Goal: Task Accomplishment & Management: Manage account settings

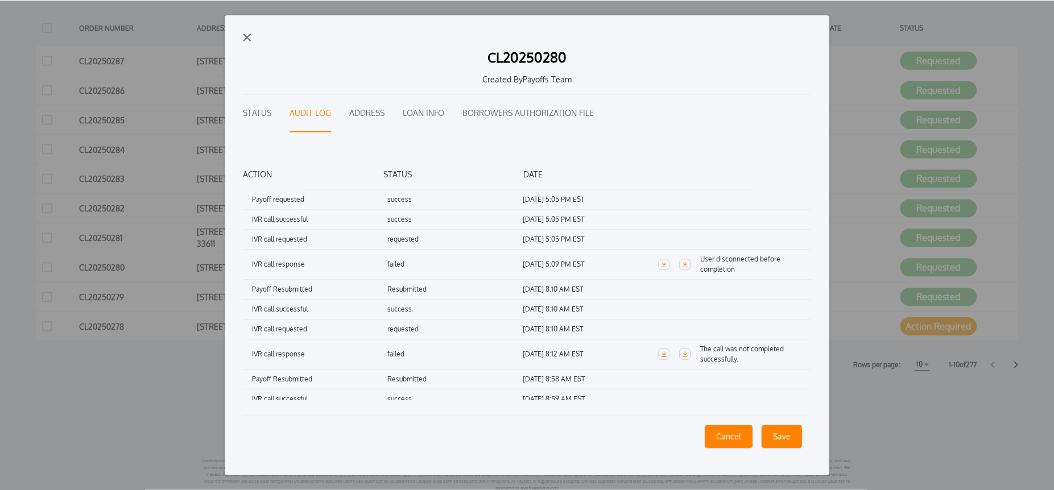
scroll to position [59, 0]
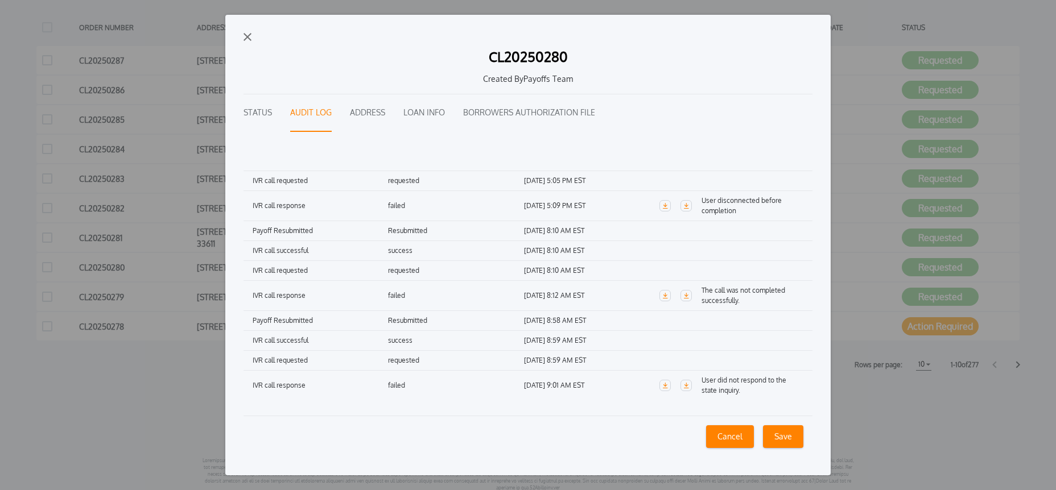
click at [247, 36] on img "button" at bounding box center [247, 37] width 8 height 8
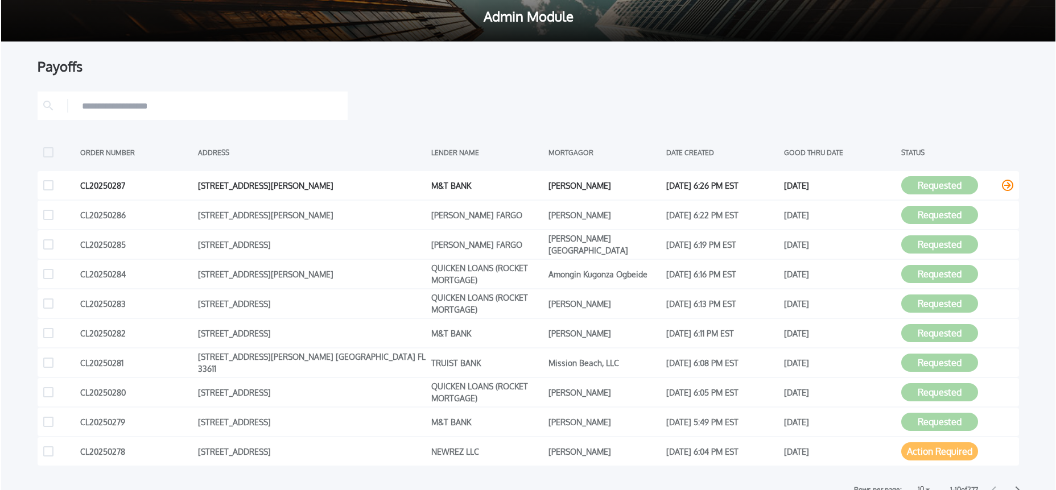
scroll to position [0, 0]
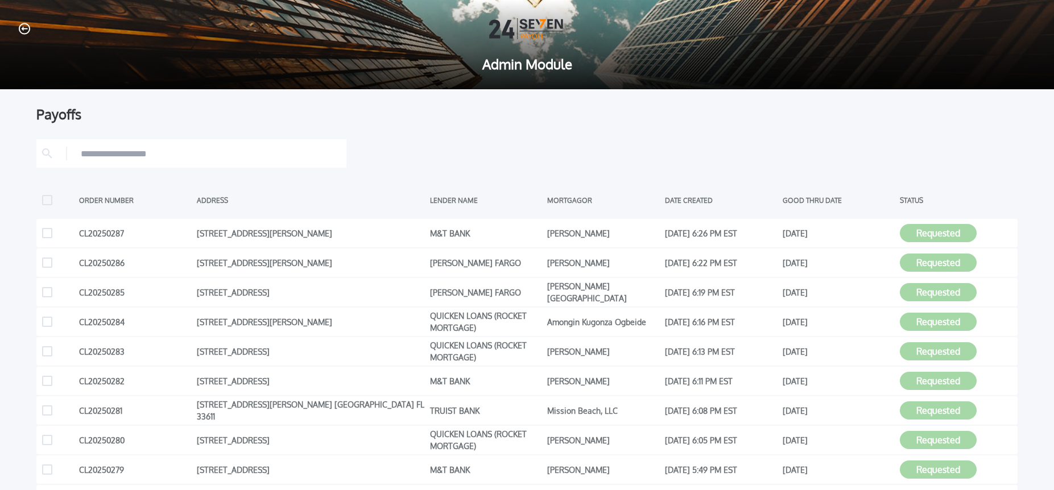
click at [22, 28] on icon "button" at bounding box center [24, 28] width 11 height 11
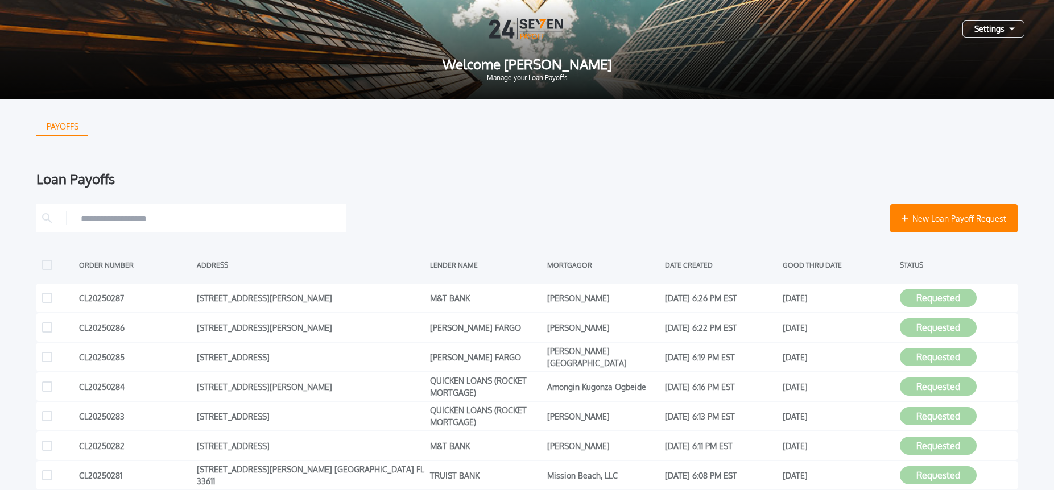
click at [979, 28] on div "Settings" at bounding box center [993, 28] width 62 height 17
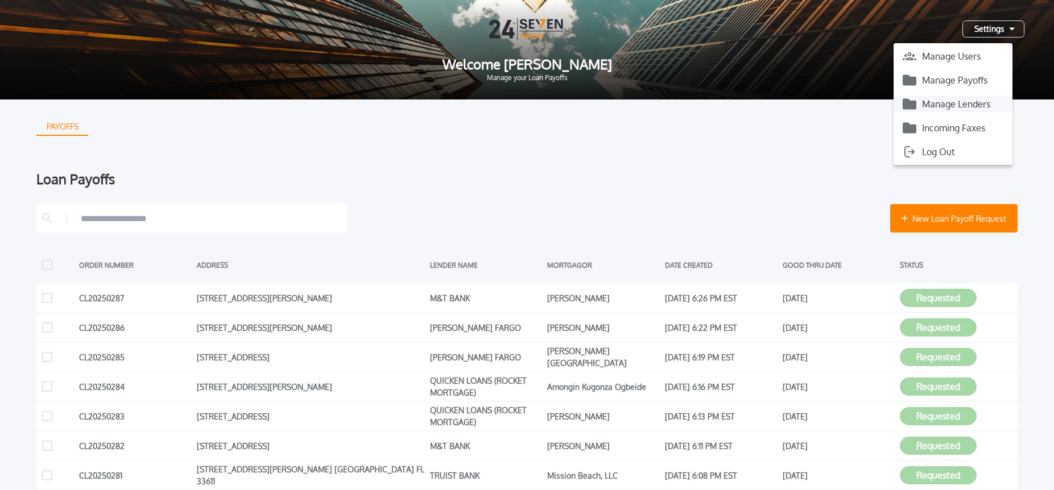
click at [940, 106] on button "Manage Lenders" at bounding box center [953, 104] width 119 height 17
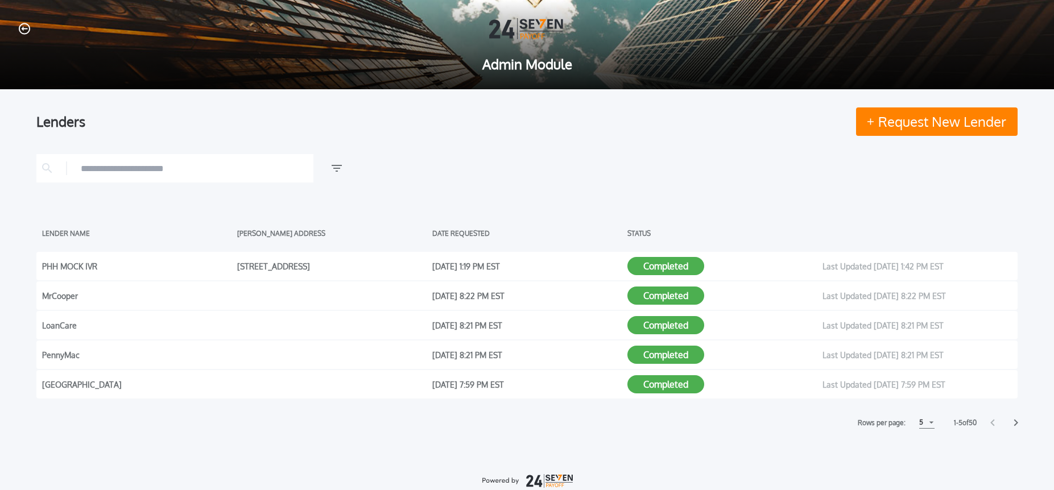
click at [184, 170] on input "text" at bounding box center [194, 168] width 227 height 17
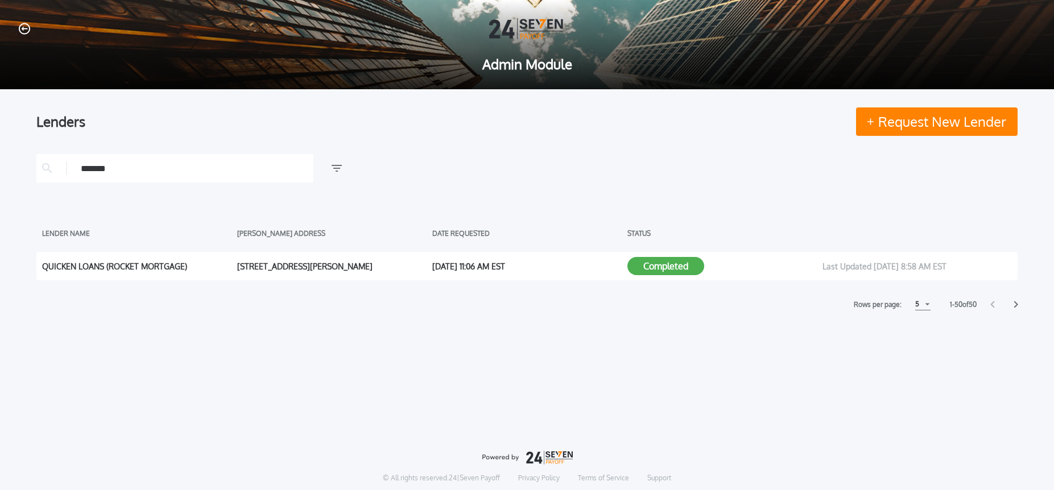
type input "*******"
click at [673, 268] on button "Completed" at bounding box center [665, 266] width 77 height 18
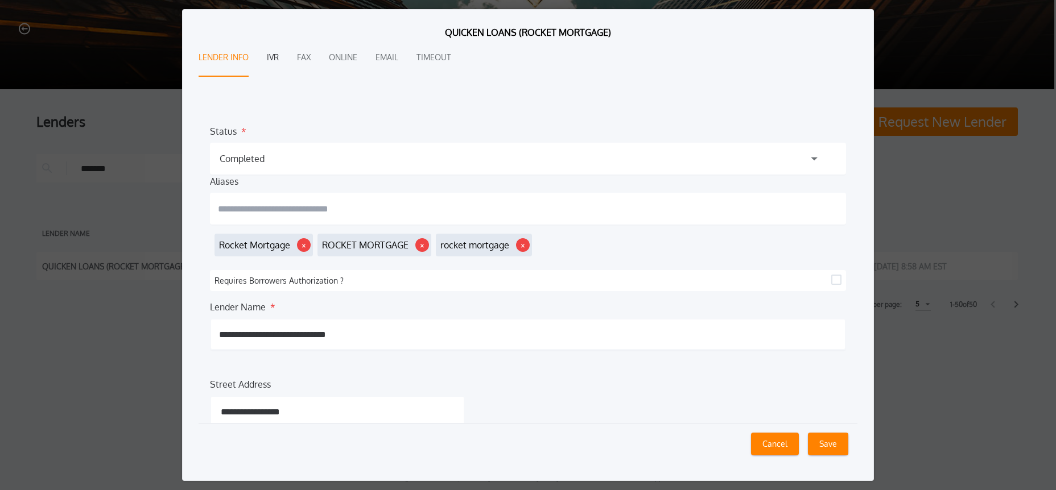
drag, startPoint x: 272, startPoint y: 57, endPoint x: 274, endPoint y: 75, distance: 17.1
click at [272, 57] on button "IVR" at bounding box center [273, 58] width 12 height 38
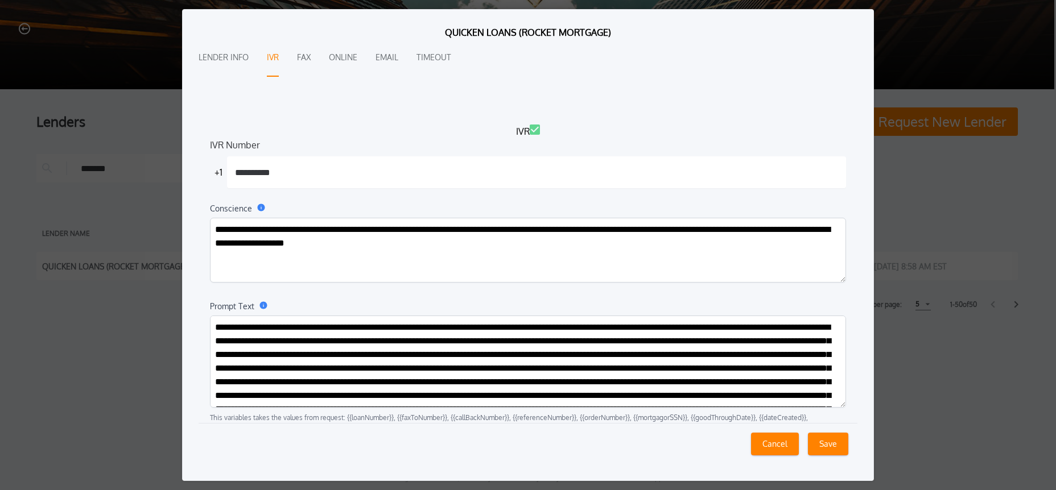
click at [330, 348] on textarea "Prompt Text" at bounding box center [528, 362] width 636 height 92
paste textarea "**********"
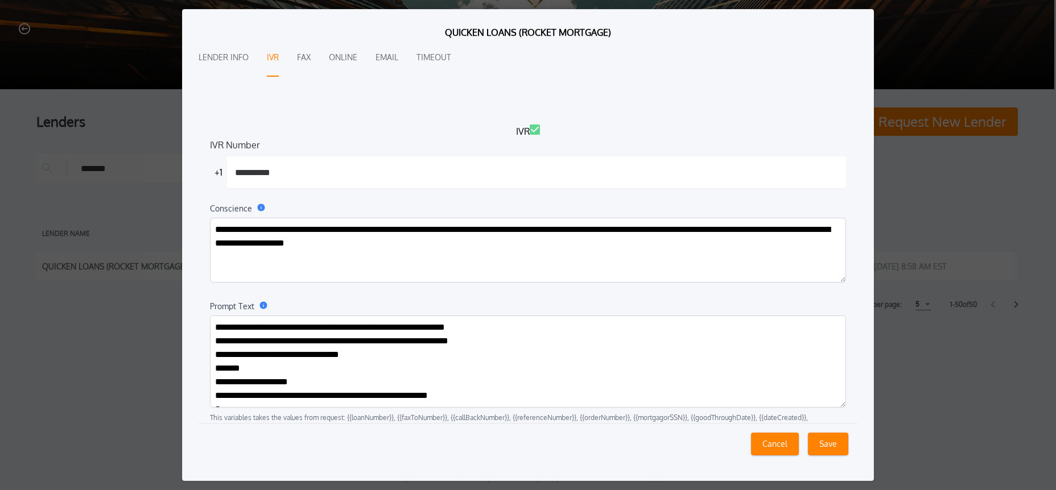
type textarea "**********"
click at [830, 447] on button "Save" at bounding box center [828, 444] width 40 height 23
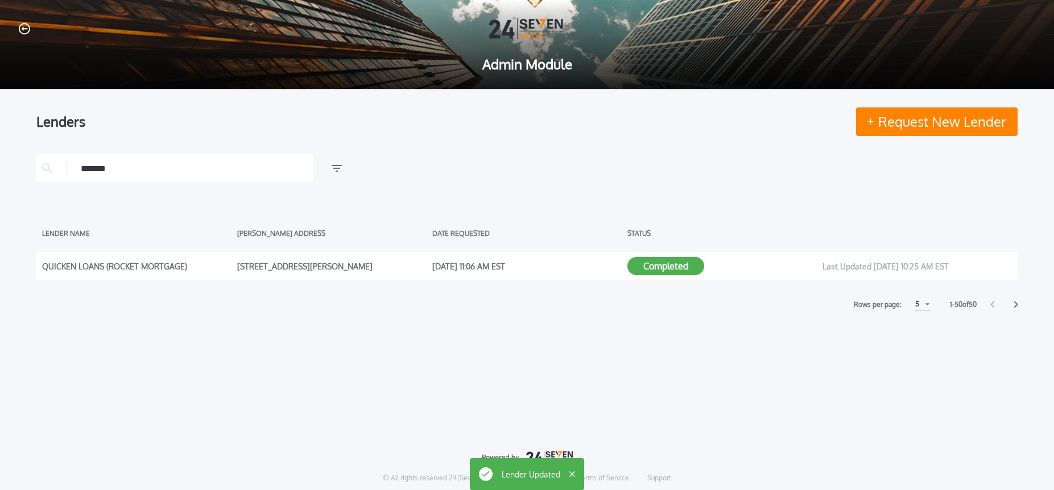
click at [24, 30] on icon "button" at bounding box center [24, 29] width 11 height 12
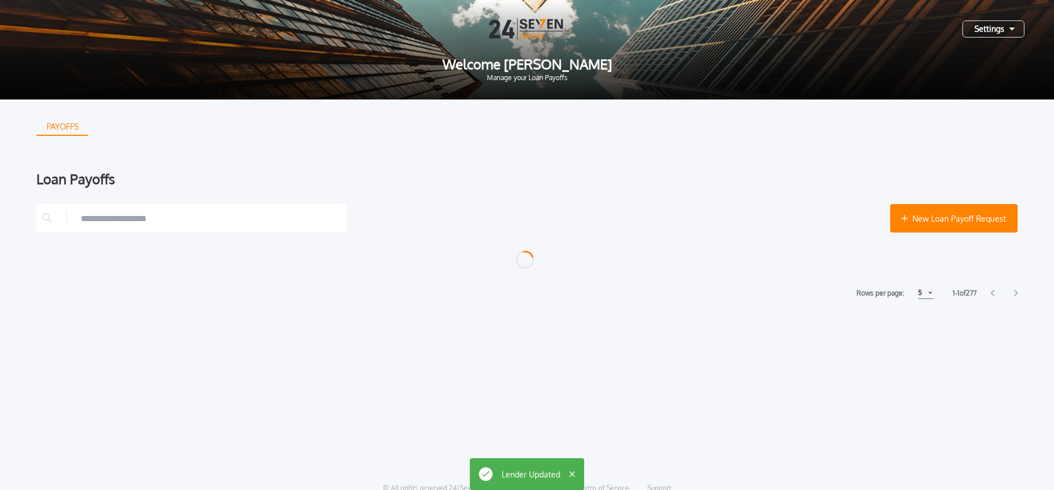
click at [981, 33] on div "Settings" at bounding box center [993, 28] width 62 height 17
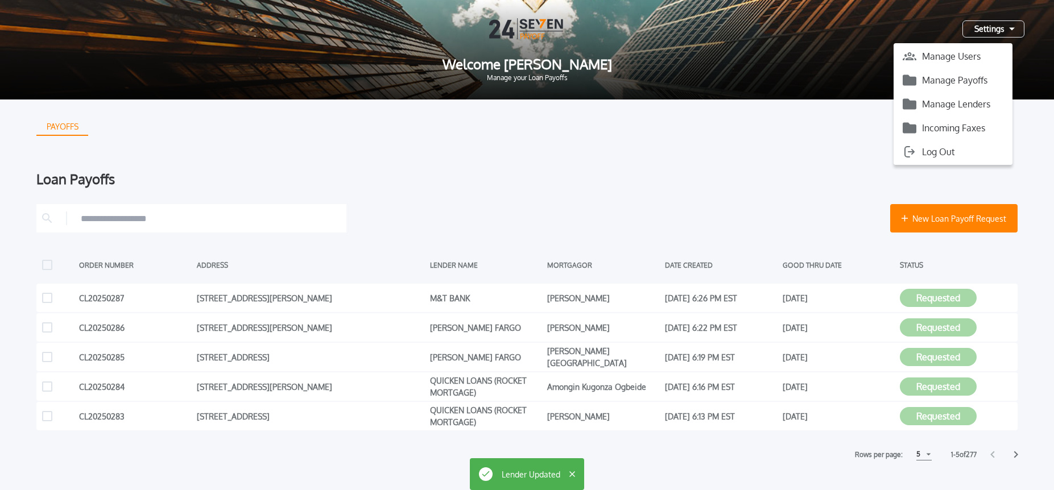
click at [969, 80] on button "Manage Payoffs" at bounding box center [953, 80] width 119 height 17
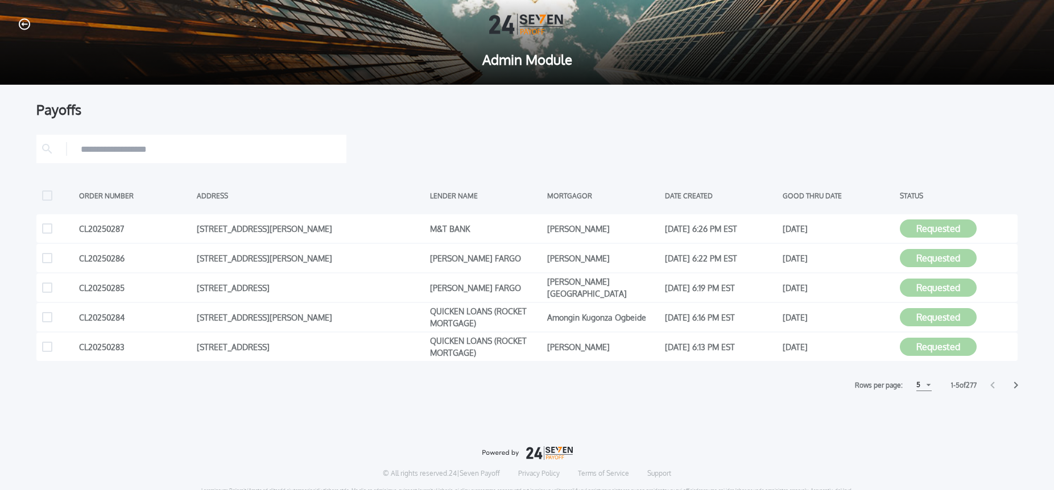
scroll to position [5, 0]
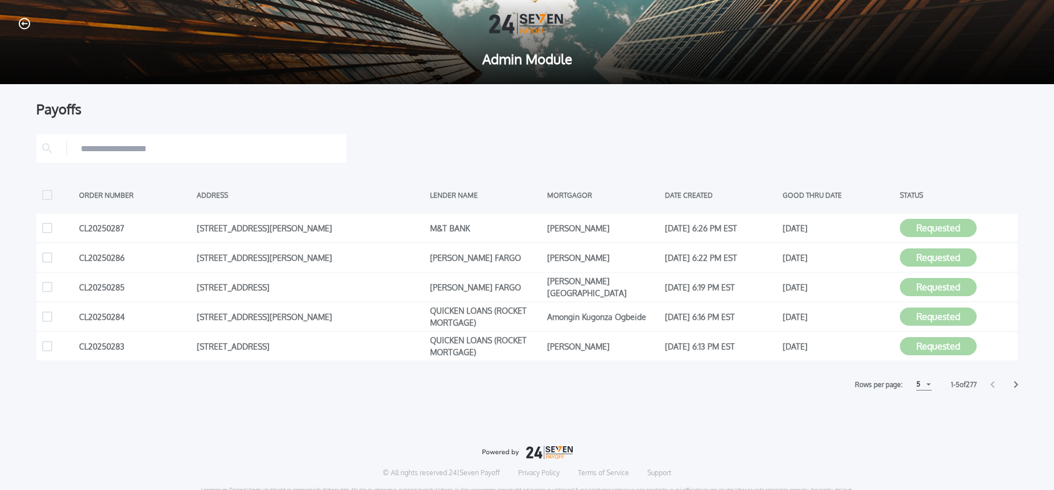
click at [918, 387] on div "5" at bounding box center [923, 385] width 15 height 12
click at [926, 430] on div "15 15" at bounding box center [923, 427] width 14 height 15
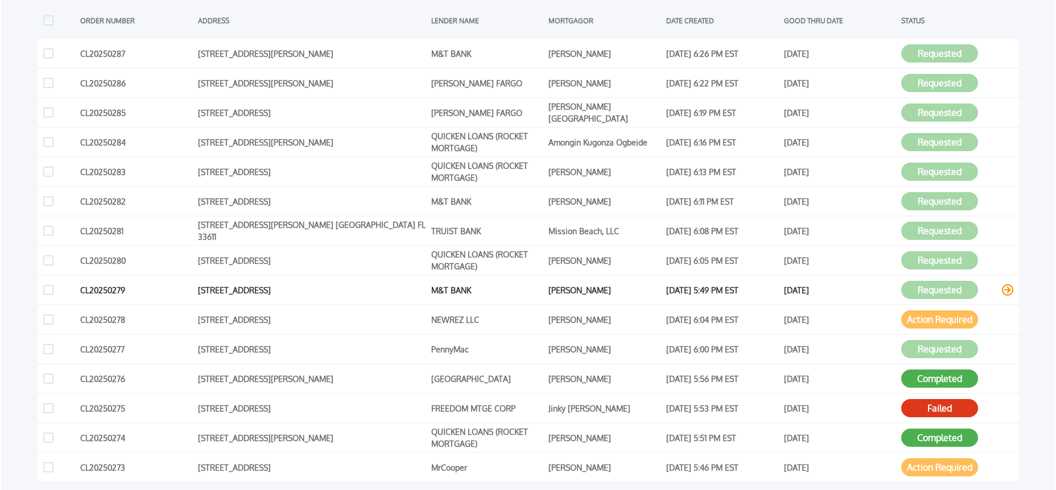
scroll to position [243, 0]
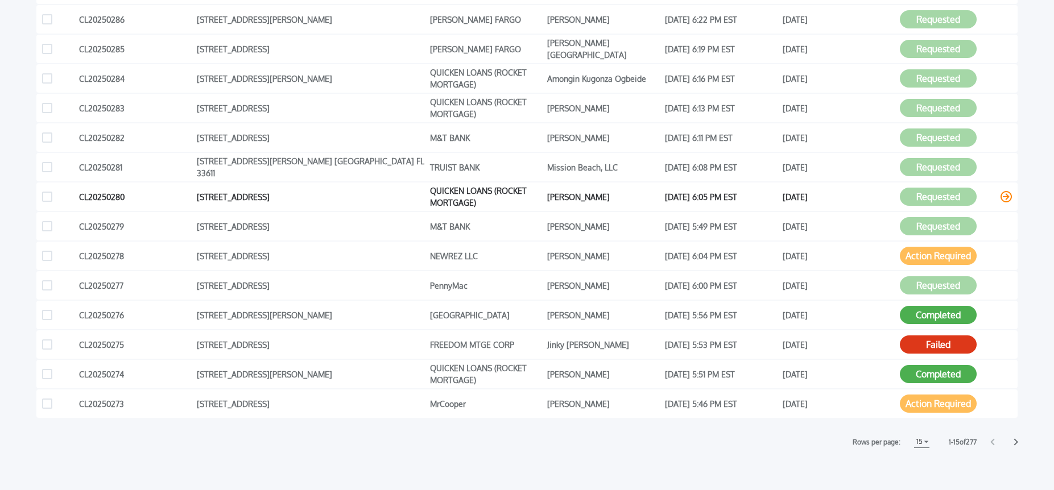
click at [1006, 197] on icon at bounding box center [1006, 196] width 11 height 11
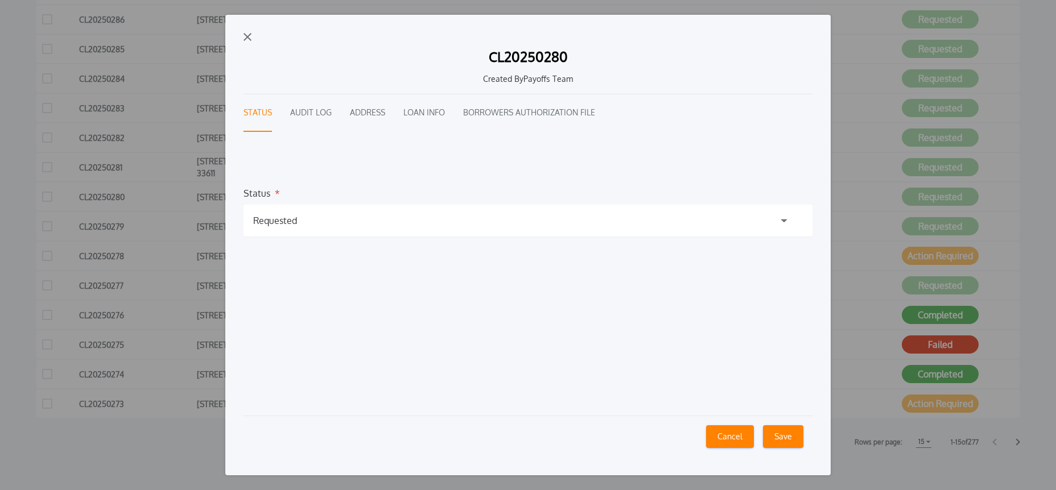
drag, startPoint x: 443, startPoint y: 223, endPoint x: 399, endPoint y: 242, distance: 47.7
click at [443, 223] on div "Requested" at bounding box center [527, 221] width 569 height 32
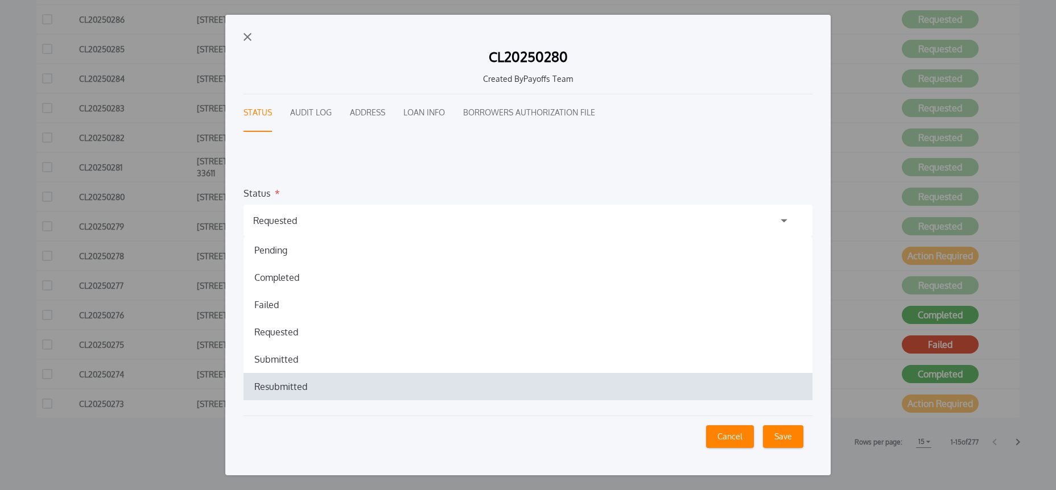
drag, startPoint x: 300, startPoint y: 386, endPoint x: 458, endPoint y: 416, distance: 160.5
click at [300, 386] on h1 "Resubmitted" at bounding box center [280, 387] width 71 height 14
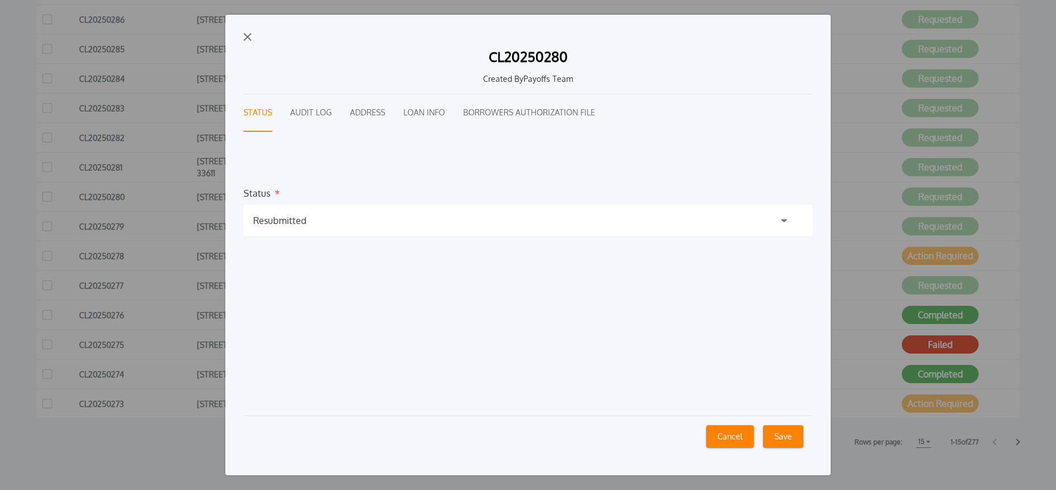
drag, startPoint x: 786, startPoint y: 440, endPoint x: 799, endPoint y: 443, distance: 12.7
click at [786, 440] on button "Save" at bounding box center [783, 436] width 40 height 23
